Goal: Task Accomplishment & Management: Manage account settings

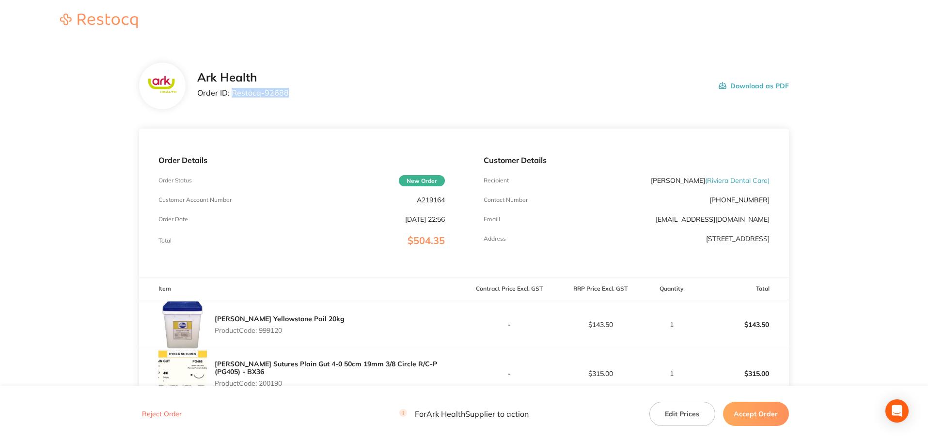
drag, startPoint x: 297, startPoint y: 94, endPoint x: 234, endPoint y: 96, distance: 63.1
click at [234, 96] on div "Ark Health Order ID: Restocq- 92688 Download as PDF" at bounding box center [493, 86] width 592 height 30
copy p "Restocq- 92688"
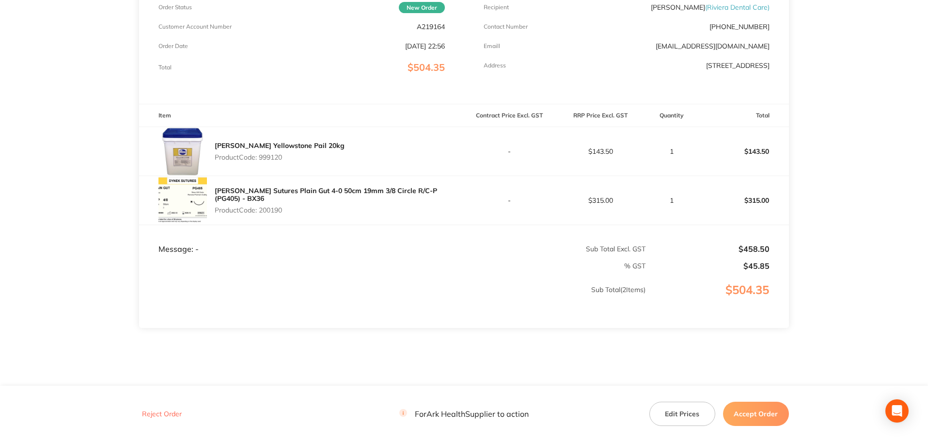
scroll to position [193, 0]
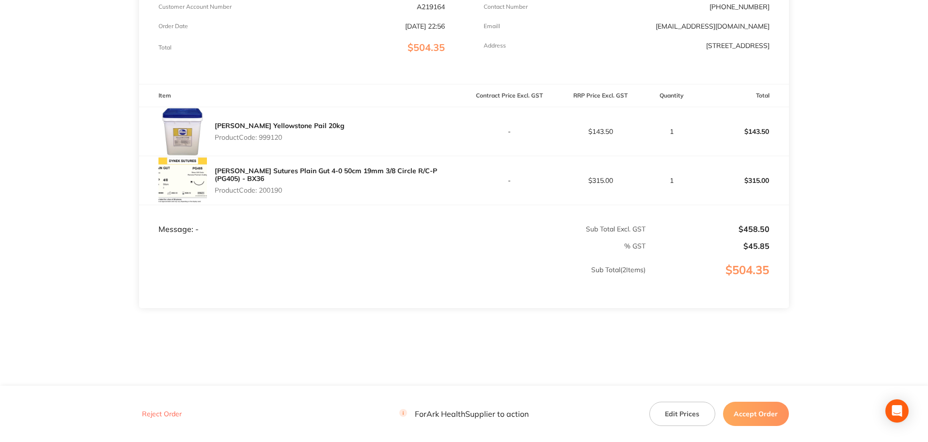
click at [769, 416] on button "Accept Order" at bounding box center [756, 413] width 66 height 24
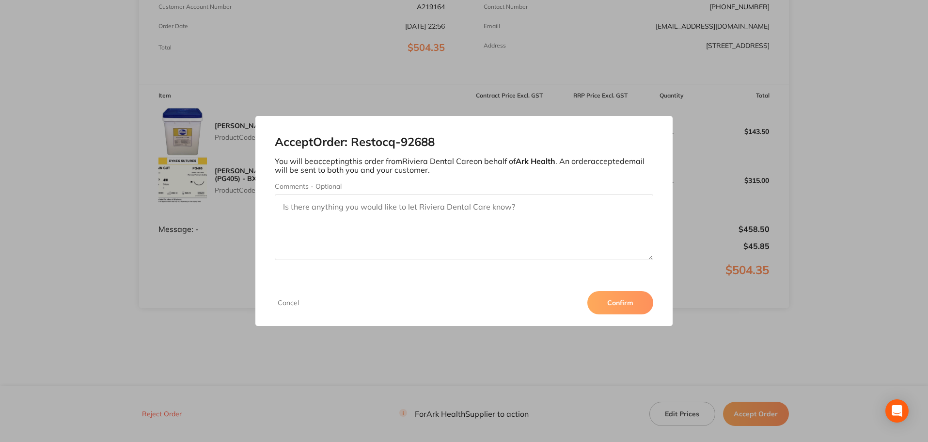
click at [636, 302] on button "Confirm" at bounding box center [621, 302] width 66 height 23
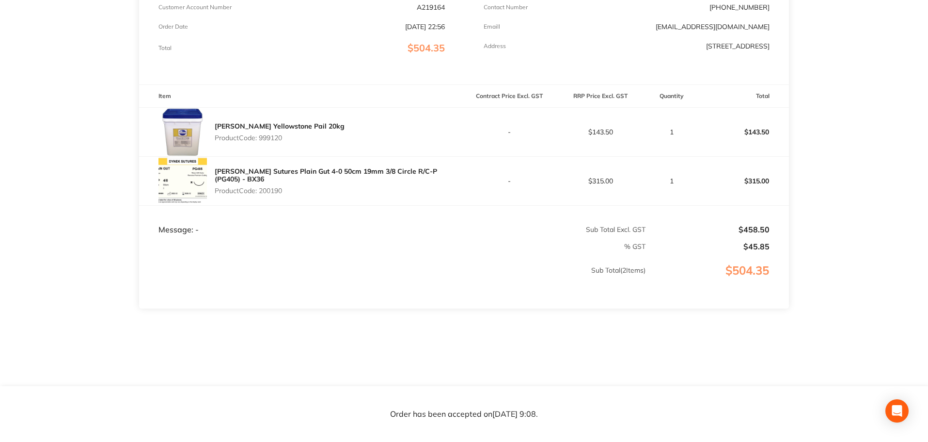
click at [857, 307] on main "Ark Health Order ID: Restocq- 92688 Download as PDF Order Details Order Status …" at bounding box center [464, 118] width 928 height 535
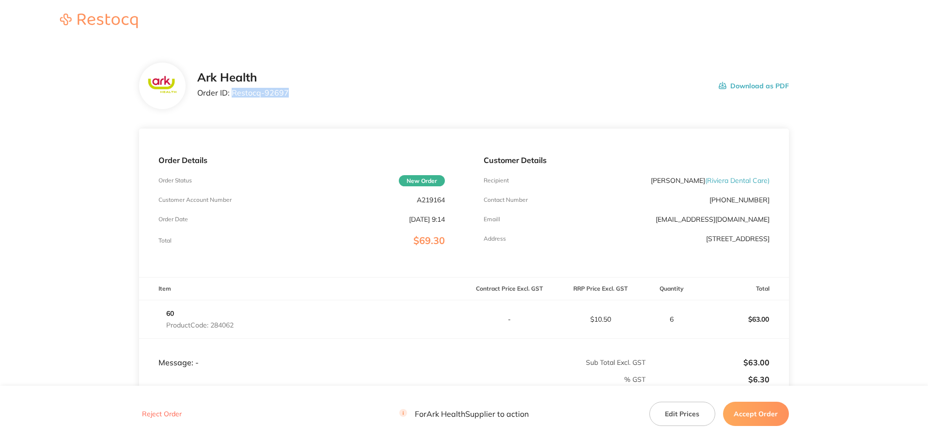
click at [232, 102] on div "Ark Health Order ID: Restocq- 92697 Download as PDF" at bounding box center [464, 86] width 650 height 47
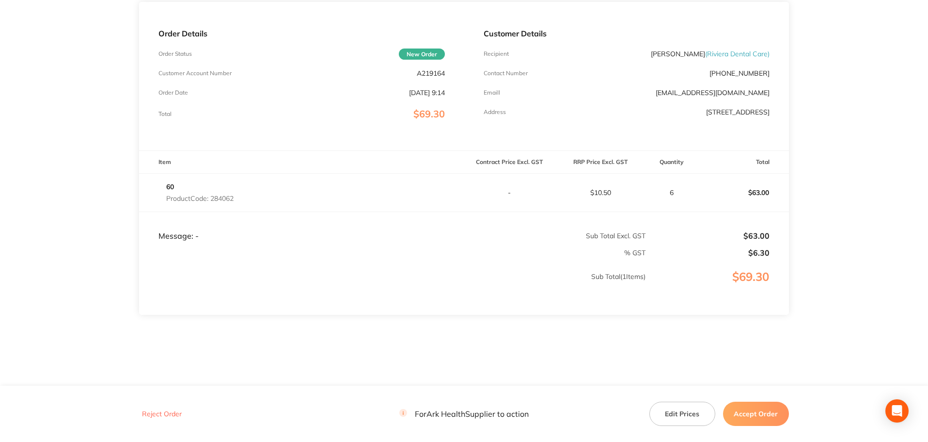
scroll to position [133, 0]
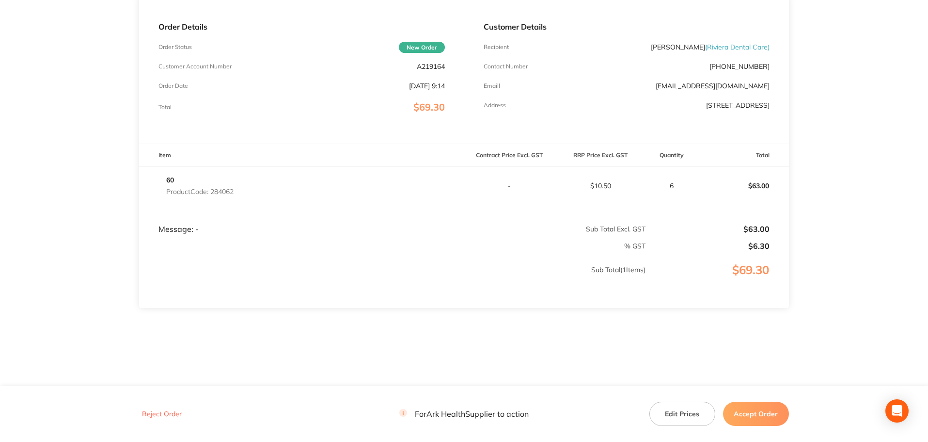
click at [758, 411] on button "Accept Order" at bounding box center [756, 413] width 66 height 24
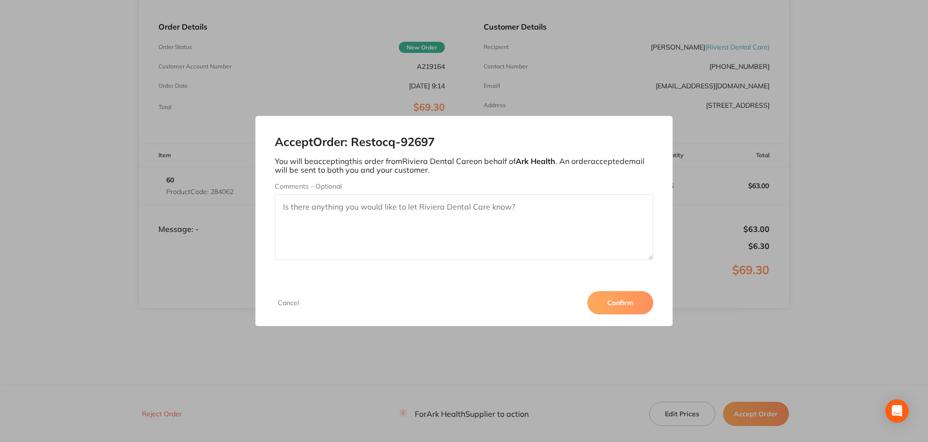
click at [617, 303] on button "Confirm" at bounding box center [621, 302] width 66 height 23
